Goal: Register for event/course: Sign up to attend an event or enroll in a course

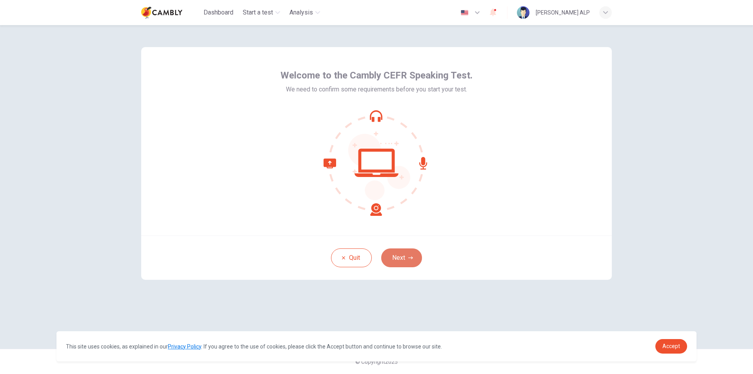
click at [394, 249] on button "Next" at bounding box center [401, 257] width 41 height 19
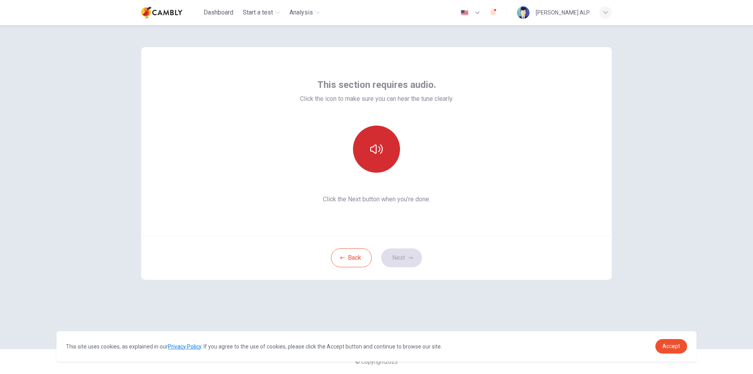
click at [383, 153] on button "button" at bounding box center [376, 148] width 47 height 47
click at [384, 155] on button "button" at bounding box center [376, 148] width 47 height 47
click at [408, 264] on button "Next" at bounding box center [401, 257] width 41 height 19
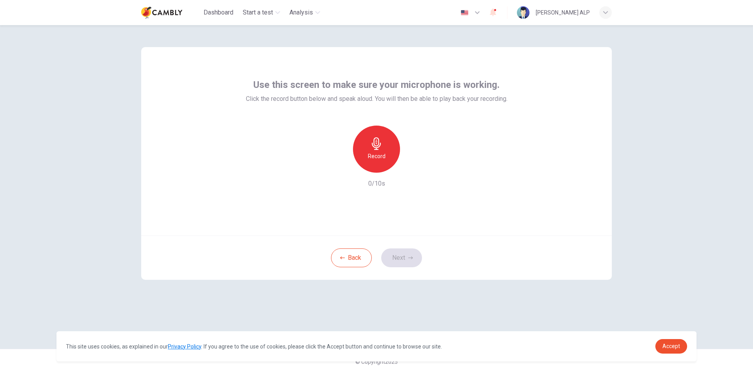
click at [390, 148] on div "Record" at bounding box center [376, 148] width 47 height 47
click at [414, 165] on icon "button" at bounding box center [413, 166] width 8 height 8
click at [464, 98] on span "Click the record button below and speak aloud. You will then be able to play ba…" at bounding box center [377, 98] width 262 height 9
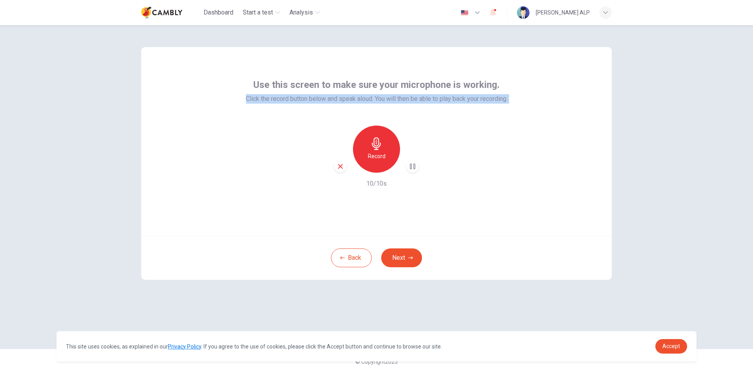
click at [464, 98] on span "Click the record button below and speak aloud. You will then be able to play ba…" at bounding box center [377, 98] width 262 height 9
click at [459, 84] on div at bounding box center [459, 84] width 0 height 0
click at [483, 132] on div "Record 10/10s" at bounding box center [377, 156] width 262 height 63
click at [478, 87] on span "Use this screen to make sure your microphone is working." at bounding box center [376, 84] width 246 height 13
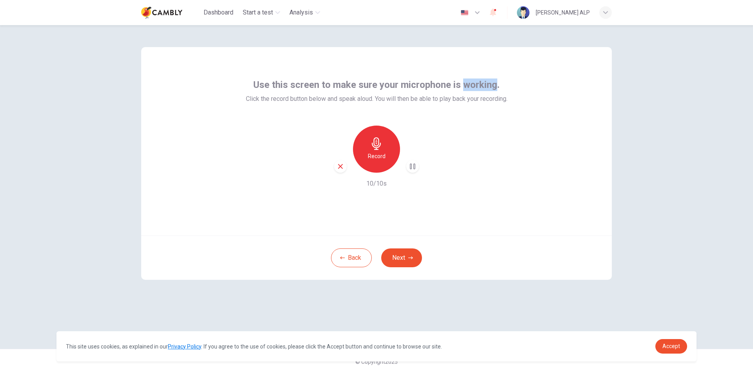
click at [478, 87] on span "Use this screen to make sure your microphone is working." at bounding box center [376, 84] width 246 height 13
click at [473, 91] on div at bounding box center [473, 91] width 0 height 0
click at [518, 157] on div "Use this screen to make sure your microphone is working. Click the record butto…" at bounding box center [376, 141] width 471 height 188
click at [409, 253] on button "Next" at bounding box center [401, 257] width 41 height 19
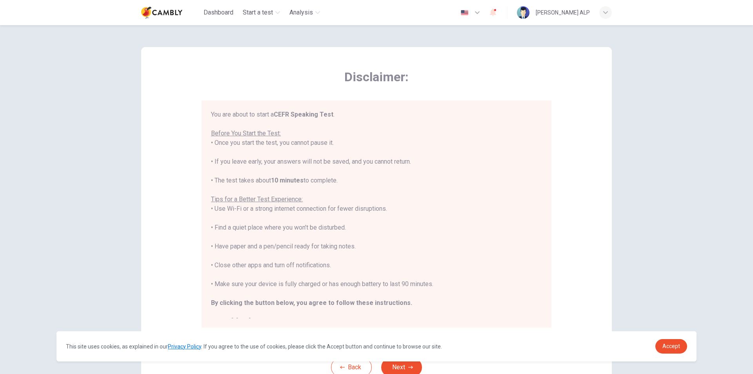
scroll to position [62, 0]
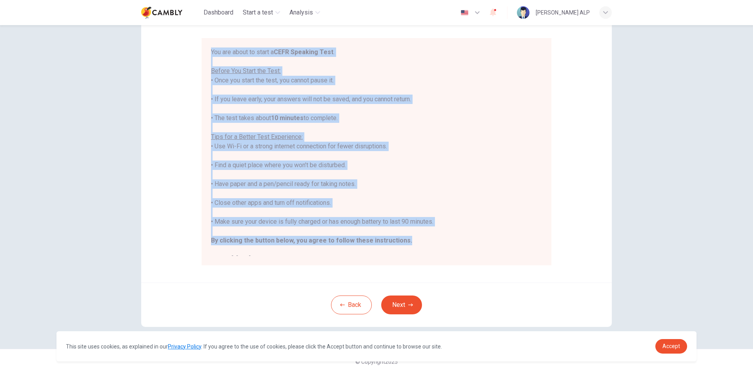
drag, startPoint x: 406, startPoint y: 240, endPoint x: 204, endPoint y: 54, distance: 275.1
click at [204, 54] on div "You are about to start a CEFR Speaking Test . Before You Start the Test: • Once…" at bounding box center [377, 151] width 350 height 227
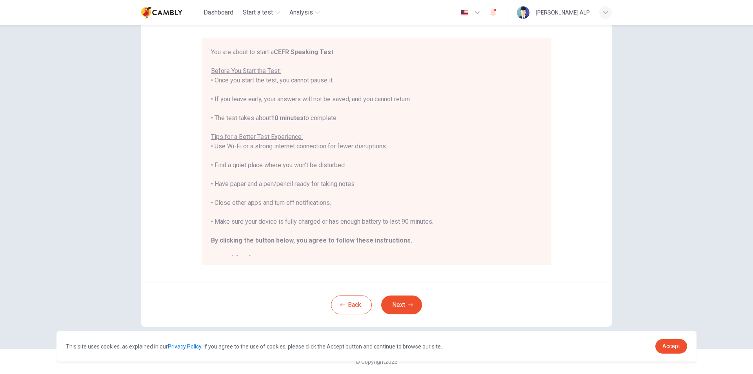
click at [452, 264] on div "You are about to start a CEFR Speaking Test . Before You Start the Test: • Once…" at bounding box center [377, 151] width 350 height 227
click at [411, 304] on icon "button" at bounding box center [410, 304] width 5 height 5
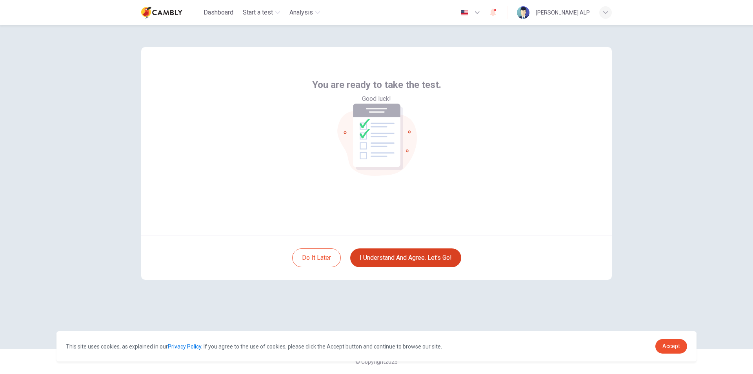
click at [400, 255] on button "I understand and agree. Let’s go!" at bounding box center [405, 257] width 111 height 19
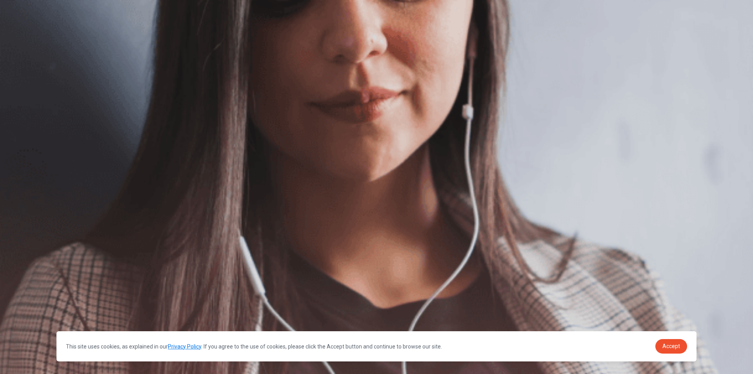
scroll to position [50, 0]
click at [95, 78] on span "The Speaking Test will begin soon." at bounding box center [47, 74] width 95 height 7
drag, startPoint x: 283, startPoint y: 119, endPoint x: 230, endPoint y: 116, distance: 53.0
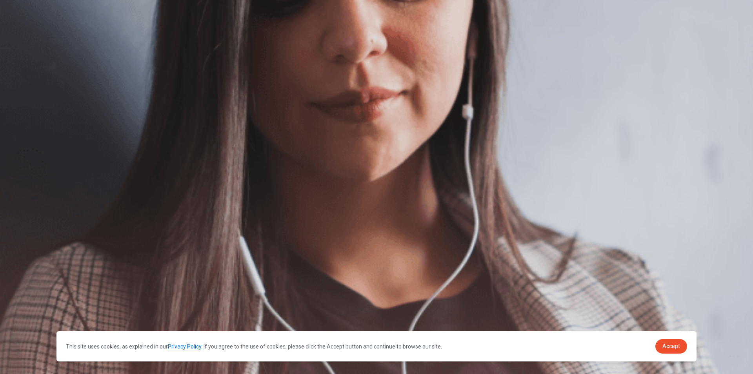
click at [95, 78] on span "The Speaking Test will begin soon." at bounding box center [47, 74] width 95 height 7
click at [676, 343] on span "Accept" at bounding box center [671, 346] width 18 height 6
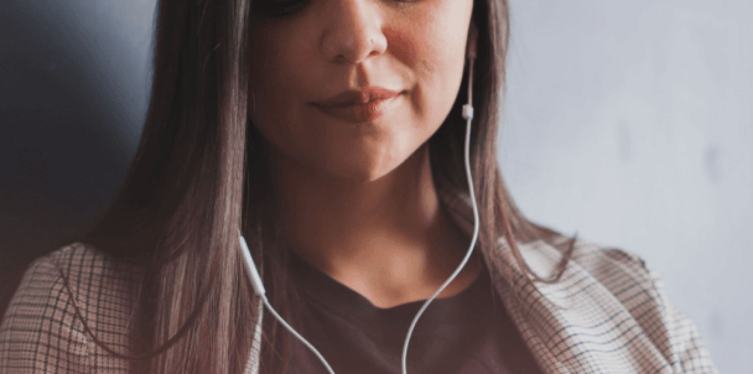
click at [95, 78] on span "The Speaking Test will begin soon." at bounding box center [47, 74] width 95 height 7
drag, startPoint x: 274, startPoint y: 120, endPoint x: 215, endPoint y: 121, distance: 58.4
click at [95, 78] on span "The Speaking Test will begin soon." at bounding box center [47, 74] width 95 height 7
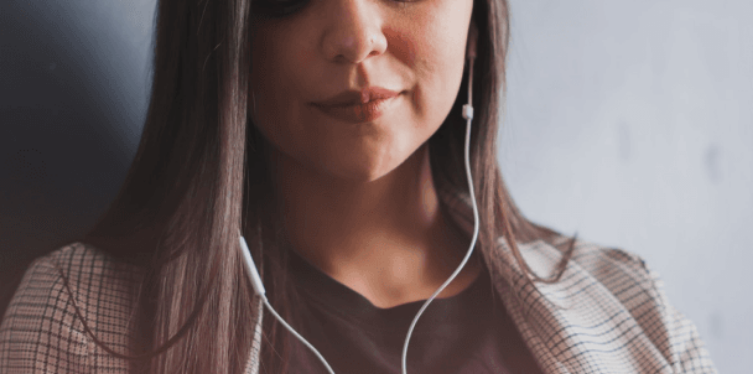
drag, startPoint x: 197, startPoint y: 141, endPoint x: 281, endPoint y: 142, distance: 83.9
click at [177, 142] on span "Use a headset if available (recommended for best audio quality). Ensure your mi…" at bounding box center [88, 112] width 177 height 64
click at [1, 38] on icon "button" at bounding box center [1, 38] width 0 height 0
click at [22, 40] on button "Continue" at bounding box center [11, 54] width 22 height 29
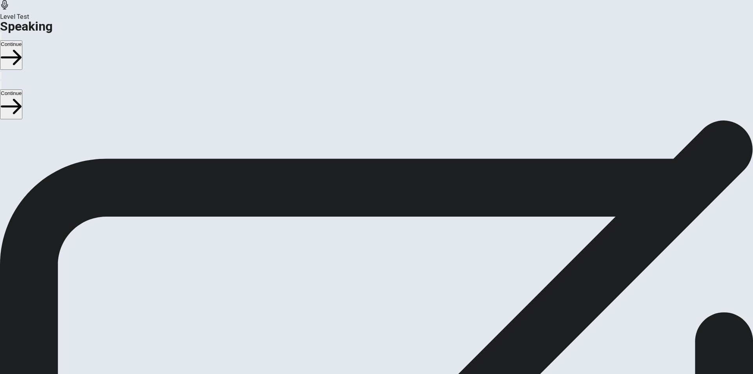
click at [496, 206] on div "00:00:15" at bounding box center [376, 199] width 753 height 71
click at [368, 227] on button "Play Audio" at bounding box center [367, 230] width 2 height 7
click at [22, 40] on button "Continue" at bounding box center [11, 54] width 22 height 29
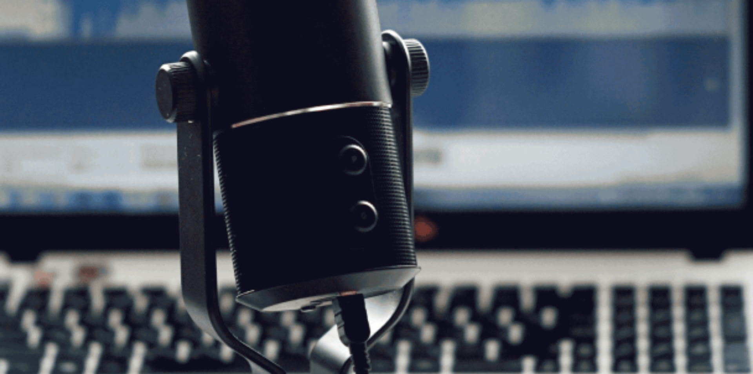
drag, startPoint x: 168, startPoint y: 139, endPoint x: 237, endPoint y: 138, distance: 69.0
click at [237, 138] on span "The Speaking Test will start now. There are 3 questions in this section. Import…" at bounding box center [144, 116] width 288 height 73
drag, startPoint x: 173, startPoint y: 195, endPoint x: 231, endPoint y: 196, distance: 57.7
click at [231, 154] on span "The Speaking Test will start now. There are 3 questions in this section. Import…" at bounding box center [144, 116] width 288 height 73
click at [22, 40] on button "Continue" at bounding box center [11, 54] width 22 height 29
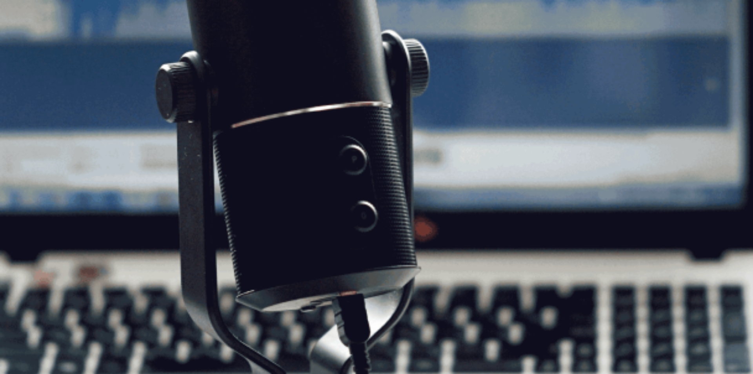
scroll to position [0, 0]
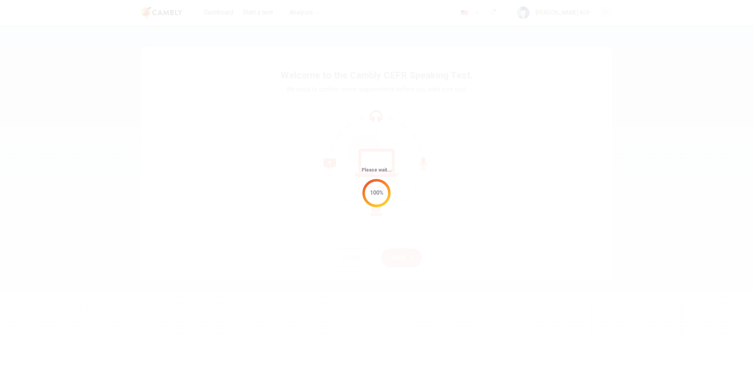
click at [437, 180] on div "Please wait... 100%" at bounding box center [376, 187] width 753 height 374
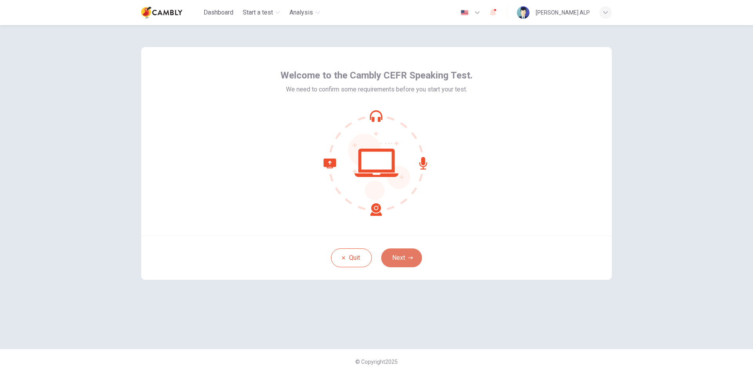
click at [409, 256] on icon "button" at bounding box center [410, 257] width 5 height 5
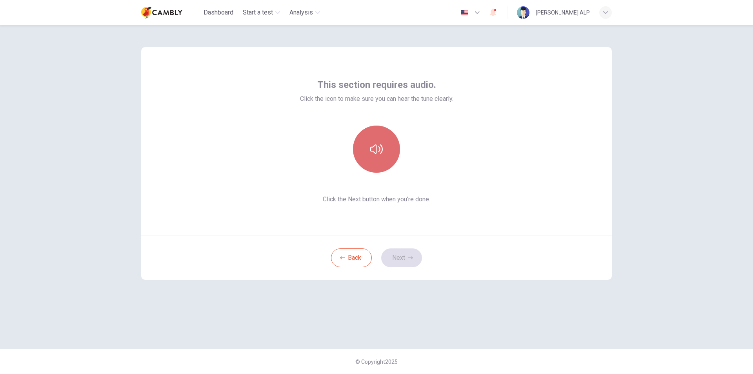
click at [382, 160] on button "button" at bounding box center [376, 148] width 47 height 47
click at [398, 258] on button "Next" at bounding box center [401, 257] width 41 height 19
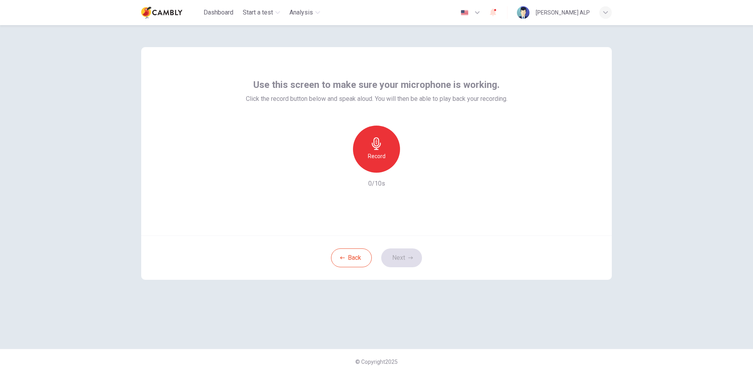
click at [386, 150] on div "Record" at bounding box center [376, 148] width 47 height 47
click at [412, 250] on button "Next" at bounding box center [401, 257] width 41 height 19
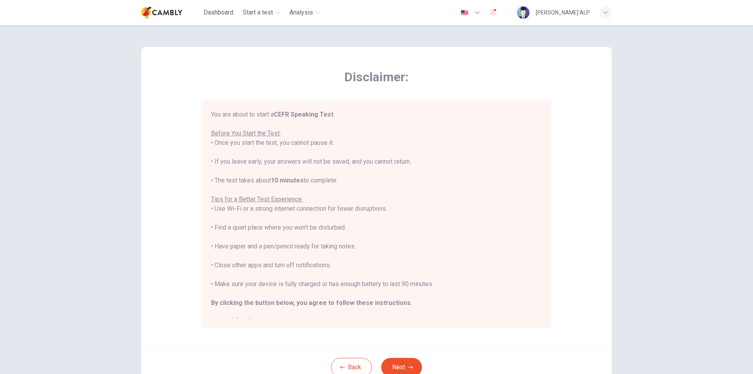
scroll to position [9, 0]
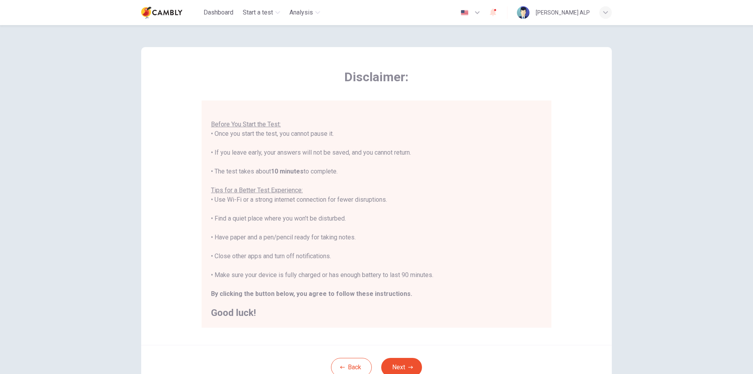
click at [417, 355] on div "Back Next" at bounding box center [376, 367] width 471 height 44
click at [410, 362] on button "Next" at bounding box center [401, 367] width 41 height 19
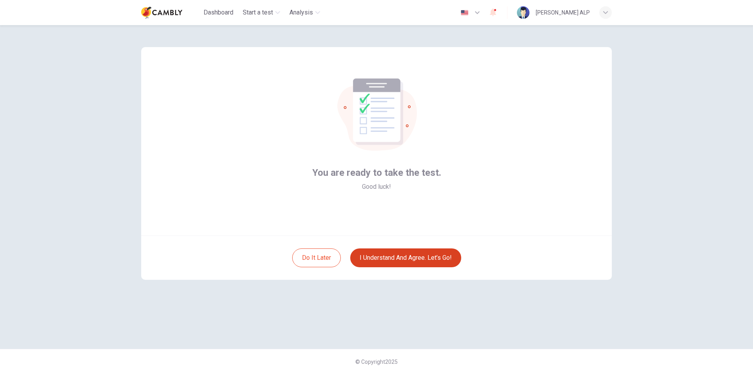
click at [419, 257] on button "I understand and agree. Let’s go!" at bounding box center [405, 257] width 111 height 19
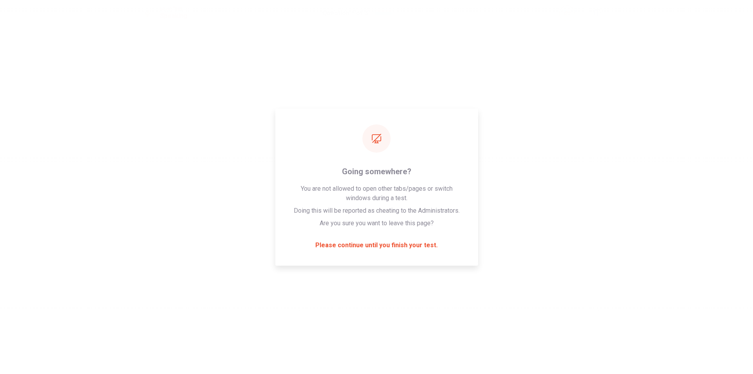
click at [384, 160] on div "Please wait... 100%" at bounding box center [376, 187] width 753 height 374
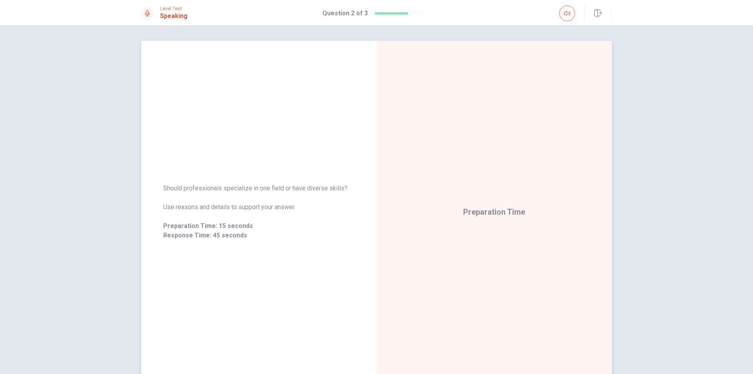
click at [503, 123] on div "Preparation Time" at bounding box center [493, 212] width 235 height 342
